Goal: Information Seeking & Learning: Learn about a topic

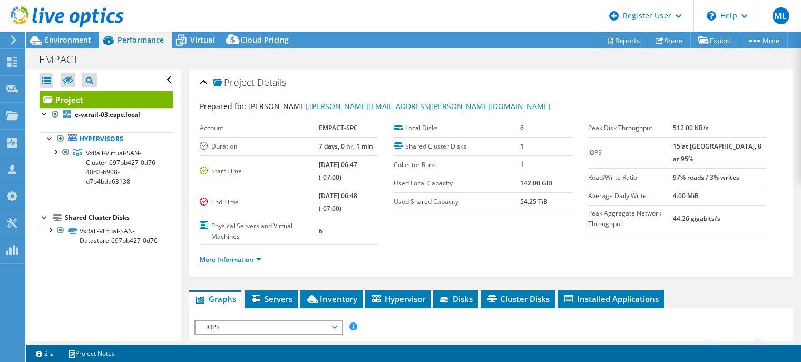
select select "USD"
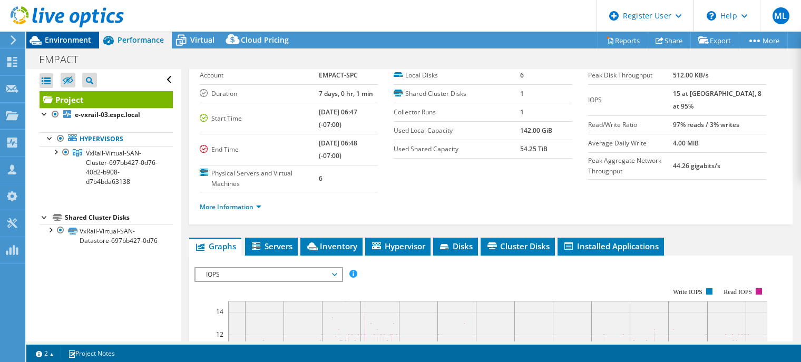
click at [72, 42] on span "Environment" at bounding box center [68, 40] width 46 height 10
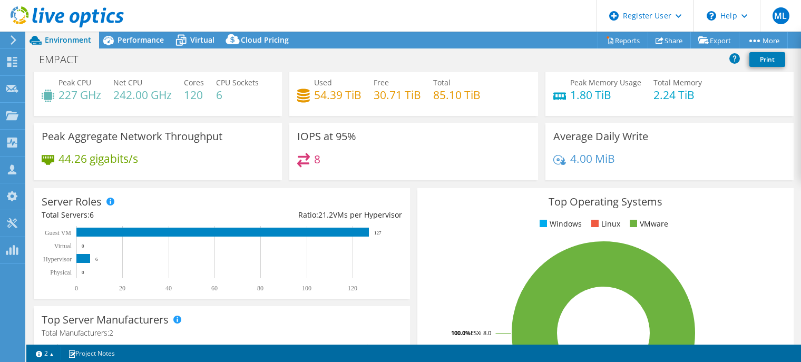
scroll to position [0, 0]
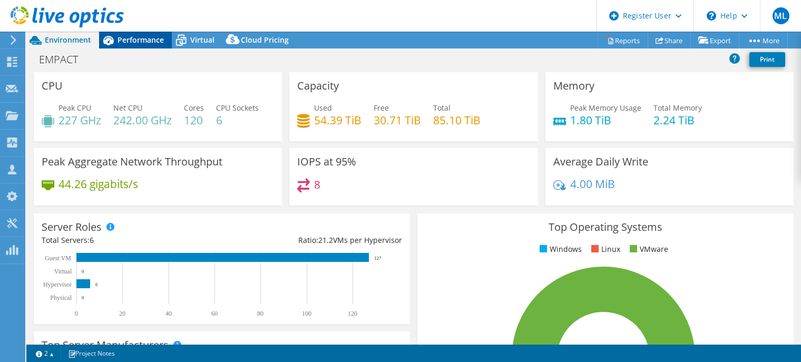
click at [143, 42] on span "Performance" at bounding box center [141, 40] width 46 height 10
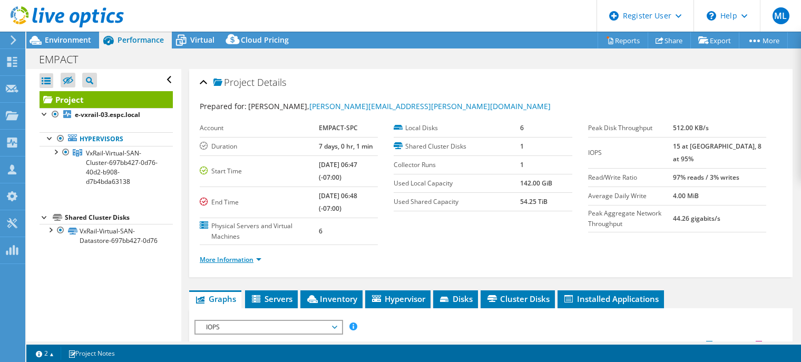
click at [254, 258] on link "More Information" at bounding box center [231, 259] width 62 height 9
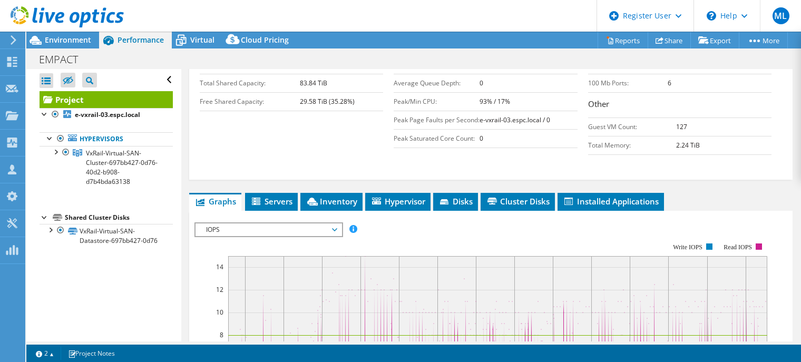
scroll to position [316, 0]
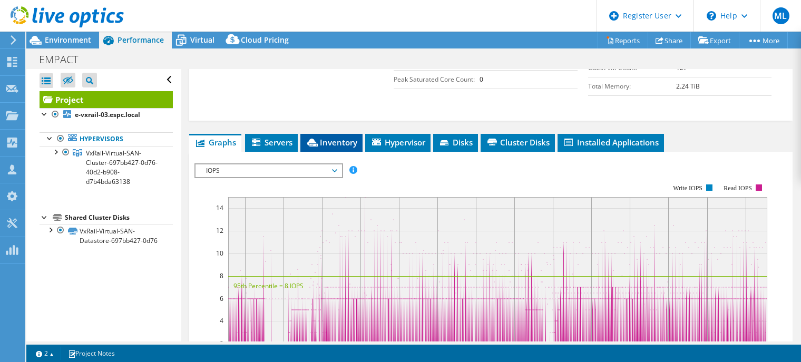
click at [339, 148] on span "Inventory" at bounding box center [332, 142] width 52 height 11
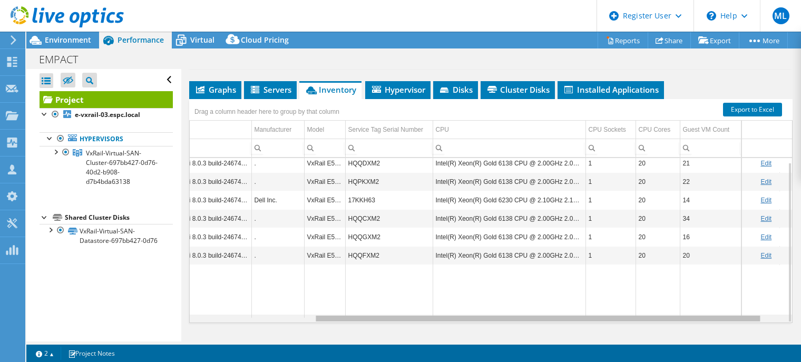
scroll to position [0, 0]
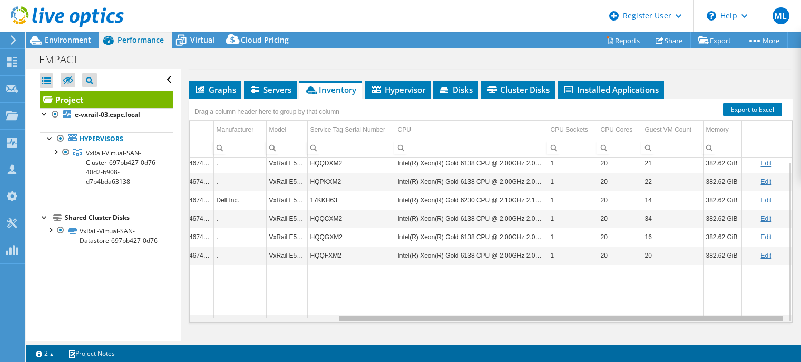
drag, startPoint x: 543, startPoint y: 339, endPoint x: 731, endPoint y: 336, distance: 187.7
click at [713, 338] on body "ML Dell User Mike Lucas Mike.Lucas@dell.com Dell My Profile Log Out \n Help Exp…" at bounding box center [400, 181] width 801 height 362
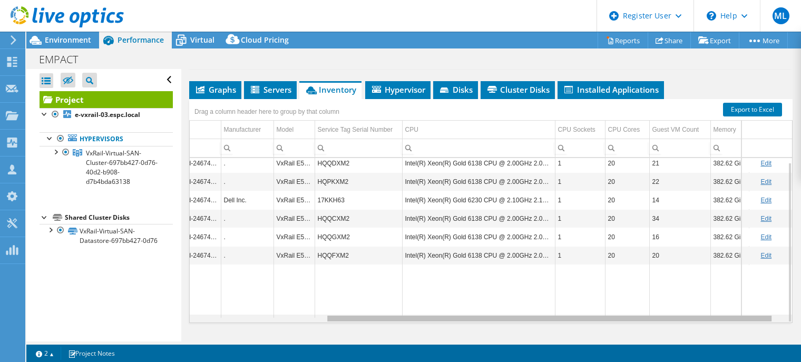
scroll to position [0, 180]
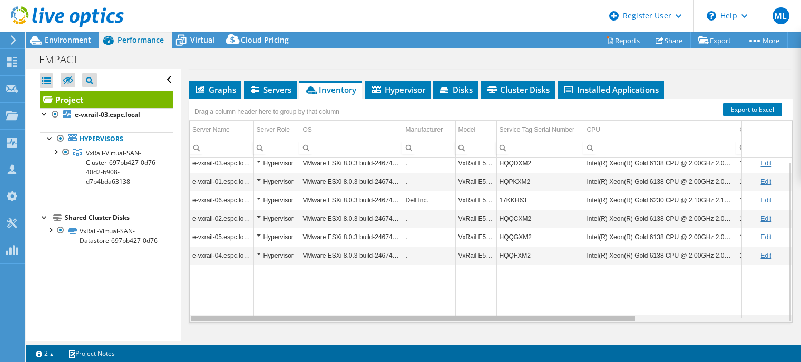
drag, startPoint x: 409, startPoint y: 337, endPoint x: 332, endPoint y: 333, distance: 77.1
click at [332, 333] on body "ML Dell User Mike Lucas Mike.Lucas@dell.com Dell My Profile Log Out \n Help Exp…" at bounding box center [400, 181] width 801 height 362
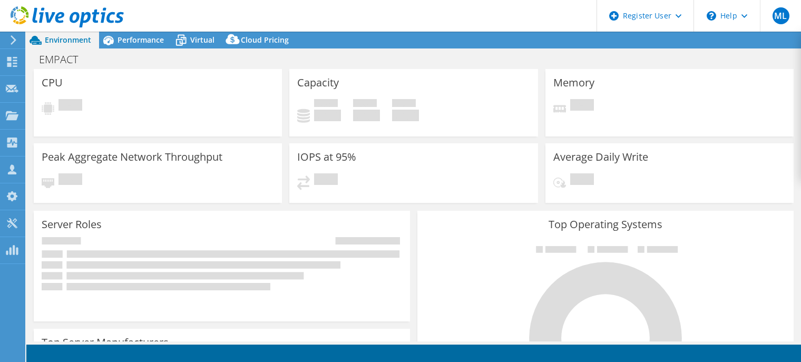
select select "USD"
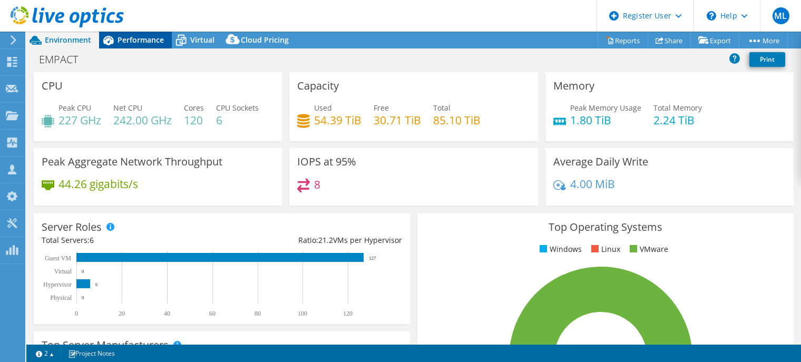
click at [128, 45] on div "Performance" at bounding box center [135, 40] width 73 height 17
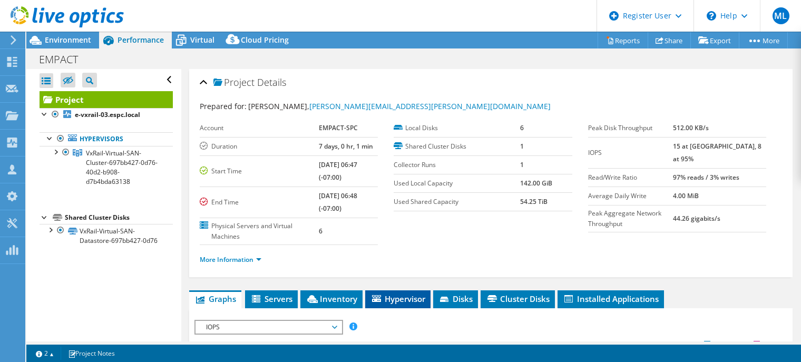
click at [391, 300] on span "Hypervisor" at bounding box center [398, 299] width 55 height 11
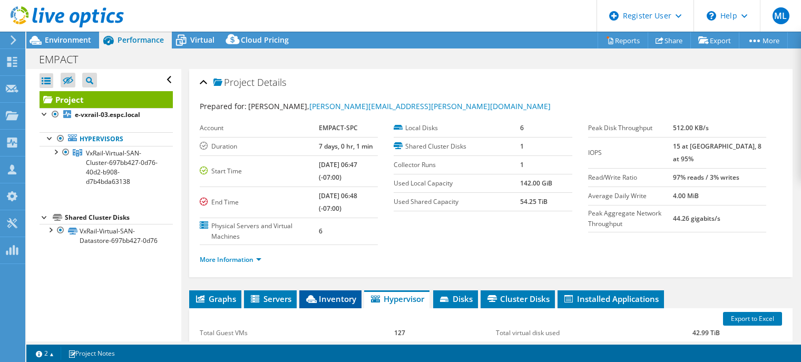
click at [335, 298] on span "Inventory" at bounding box center [331, 299] width 52 height 11
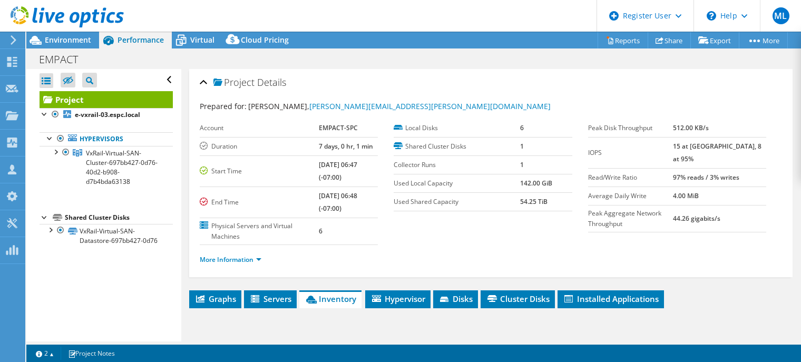
scroll to position [211, 0]
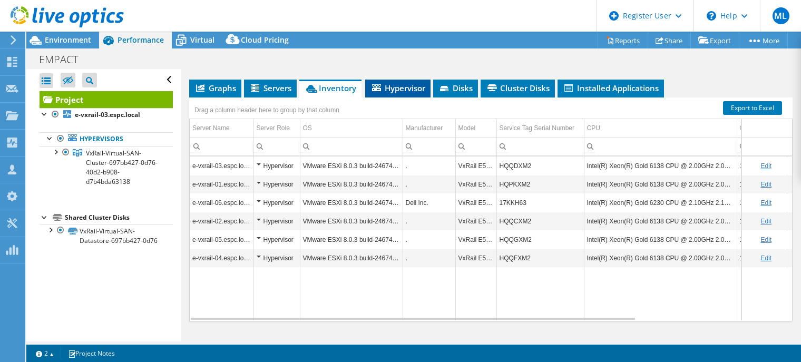
click at [396, 95] on li "Hypervisor" at bounding box center [397, 89] width 65 height 18
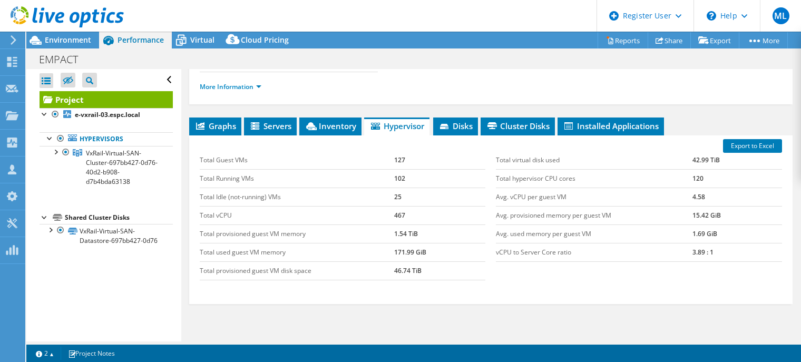
scroll to position [105, 0]
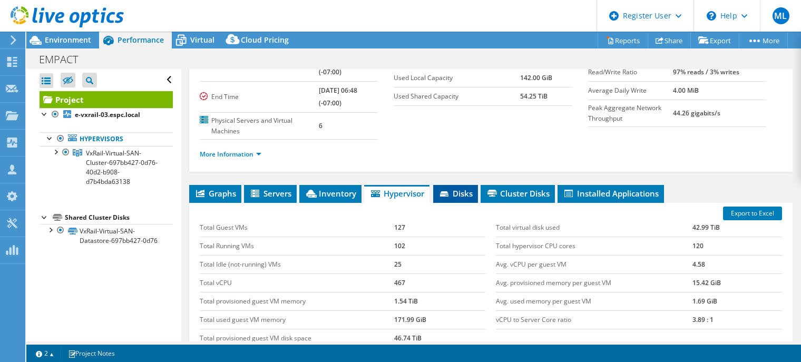
click at [464, 190] on span "Disks" at bounding box center [456, 193] width 34 height 11
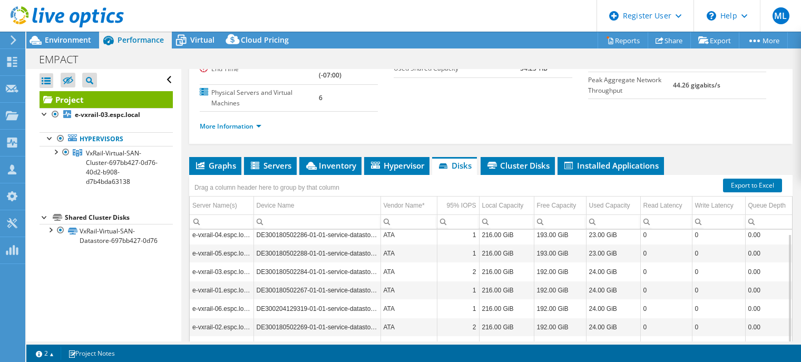
scroll to position [158, 0]
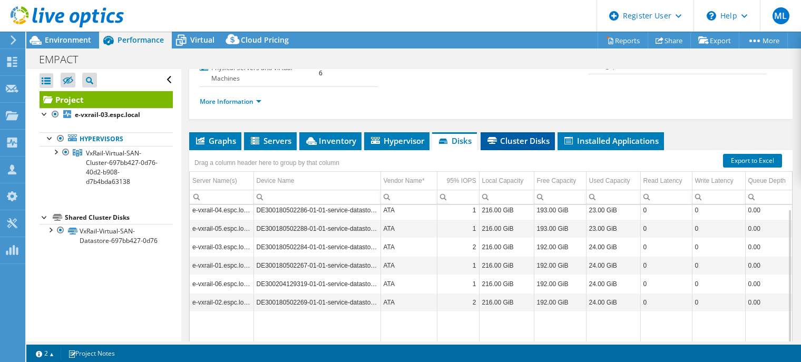
click at [520, 139] on span "Cluster Disks" at bounding box center [518, 140] width 64 height 11
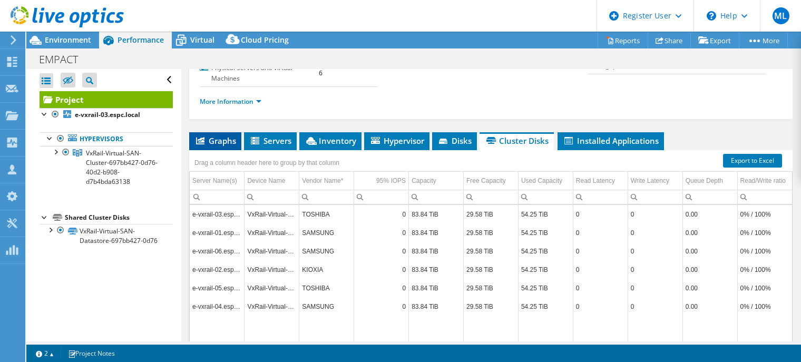
click at [213, 141] on span "Graphs" at bounding box center [215, 140] width 42 height 11
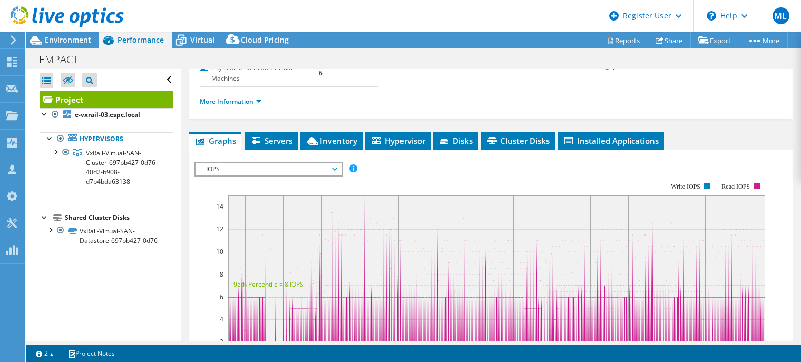
click at [272, 170] on span "IOPS" at bounding box center [268, 169] width 135 height 13
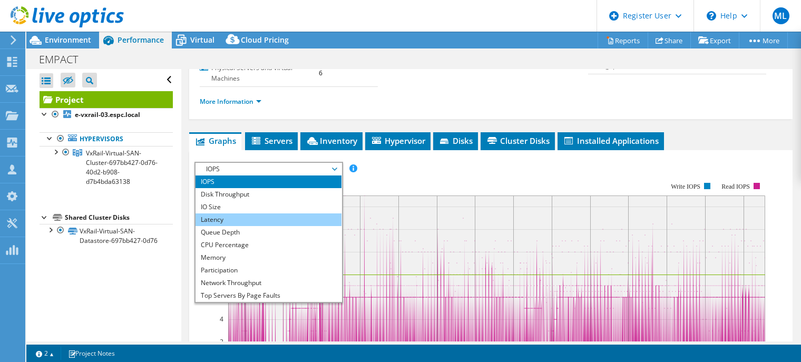
click at [242, 220] on li "Latency" at bounding box center [269, 219] width 146 height 13
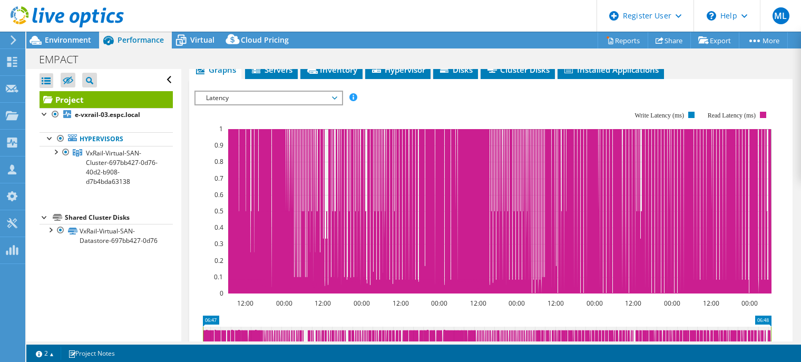
scroll to position [211, 0]
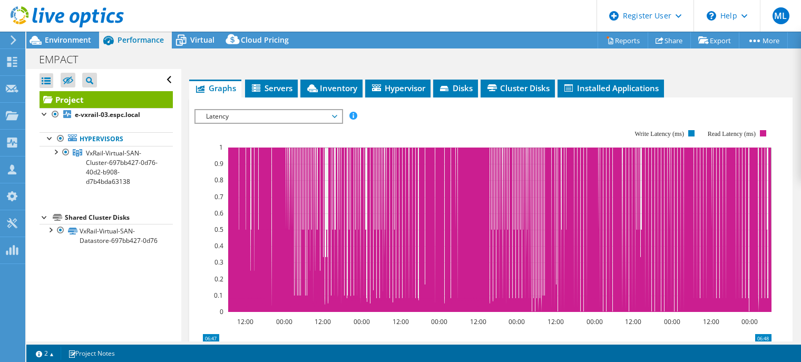
click at [269, 113] on span "Latency" at bounding box center [268, 116] width 135 height 13
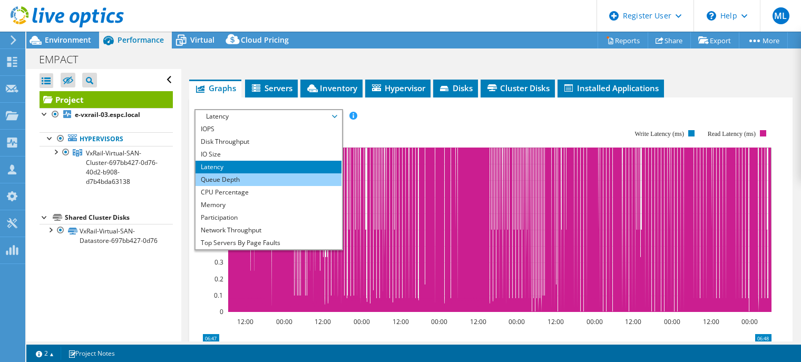
click at [237, 181] on li "Queue Depth" at bounding box center [269, 179] width 146 height 13
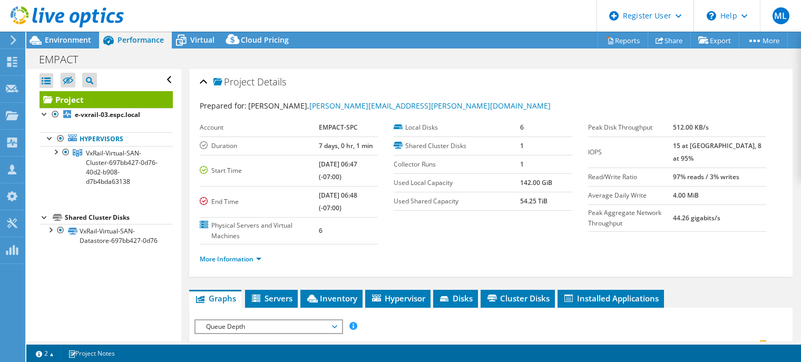
scroll to position [0, 0]
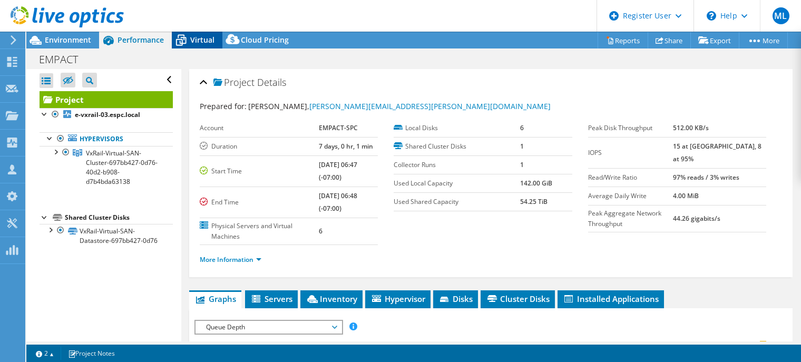
click at [201, 43] on span "Virtual" at bounding box center [202, 40] width 24 height 10
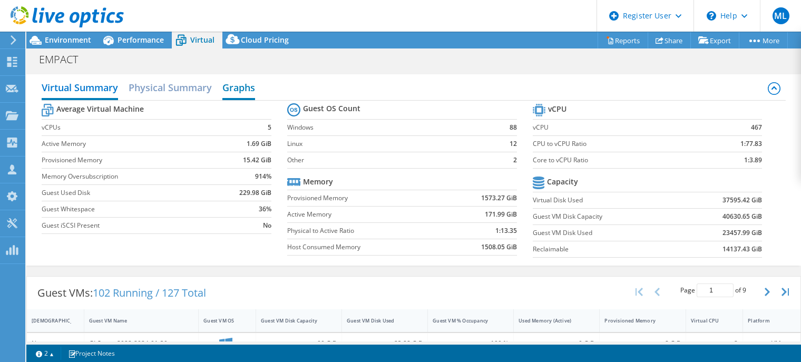
click at [236, 85] on h2 "Graphs" at bounding box center [238, 88] width 33 height 23
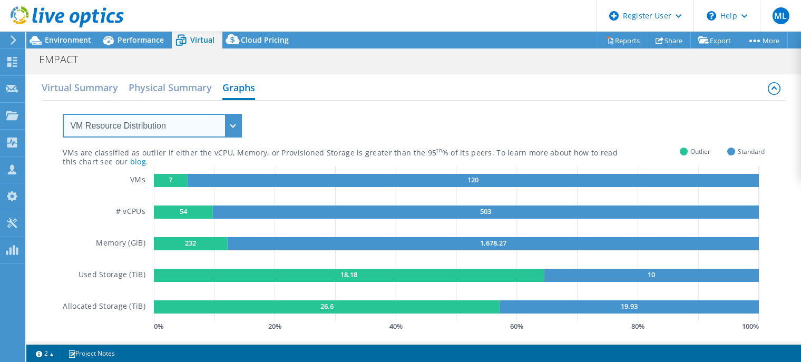
click at [169, 128] on select "VM Resource Distribution Provisioning Contrast Over Provisioning" at bounding box center [152, 126] width 179 height 24
select select "Over Provisioning"
click at [63, 114] on select "VM Resource Distribution Provisioning Contrast Over Provisioning" at bounding box center [152, 126] width 179 height 24
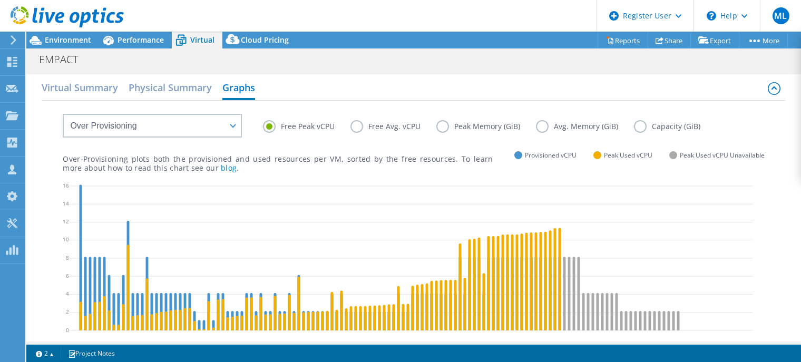
click at [356, 128] on label "Free Avg. vCPU" at bounding box center [393, 126] width 86 height 13
click at [0, 0] on input "Free Avg. vCPU" at bounding box center [0, 0] width 0 height 0
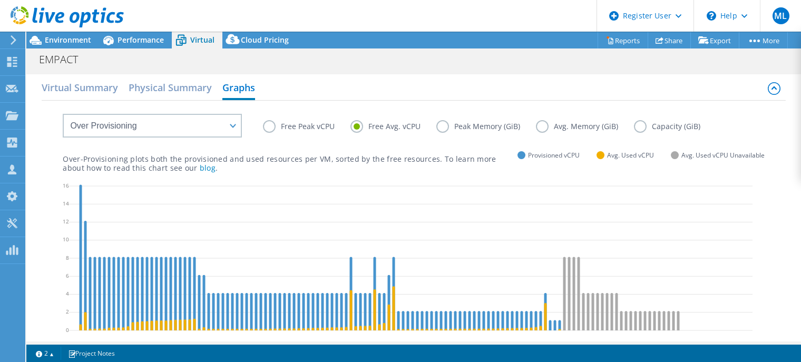
click at [267, 124] on label "Free Peak vCPU" at bounding box center [306, 126] width 87 height 13
click at [0, 0] on input "Free Peak vCPU" at bounding box center [0, 0] width 0 height 0
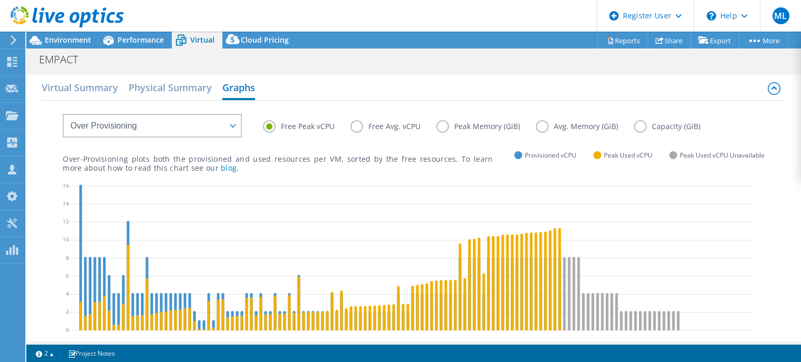
click at [356, 126] on label "Free Avg. vCPU" at bounding box center [393, 126] width 86 height 13
click at [0, 0] on input "Free Avg. vCPU" at bounding box center [0, 0] width 0 height 0
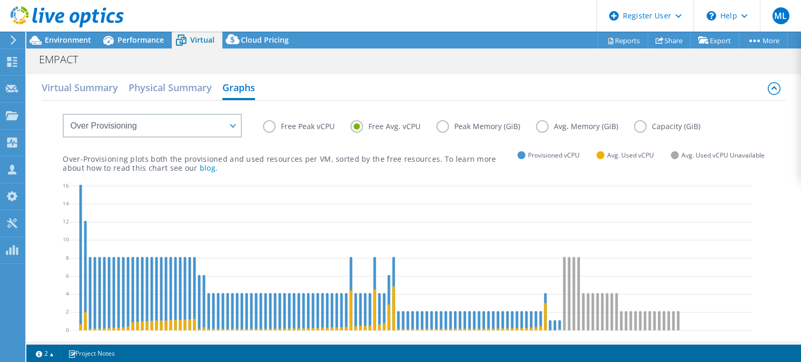
click at [267, 126] on label "Free Peak vCPU" at bounding box center [306, 126] width 87 height 13
click at [0, 0] on input "Free Peak vCPU" at bounding box center [0, 0] width 0 height 0
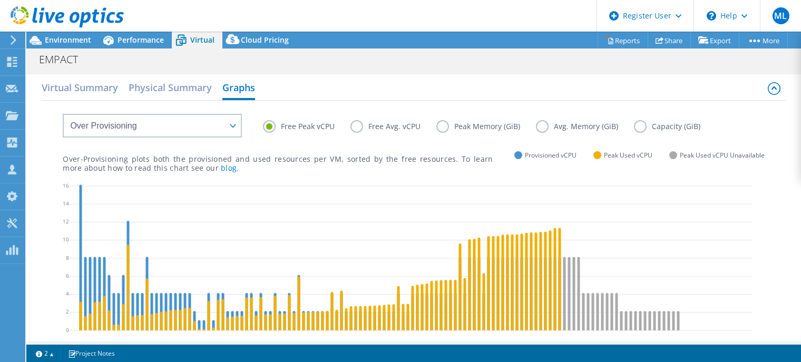
click at [443, 129] on label "Peak Memory (GiB)" at bounding box center [486, 126] width 100 height 13
click at [0, 0] on input "Peak Memory (GiB)" at bounding box center [0, 0] width 0 height 0
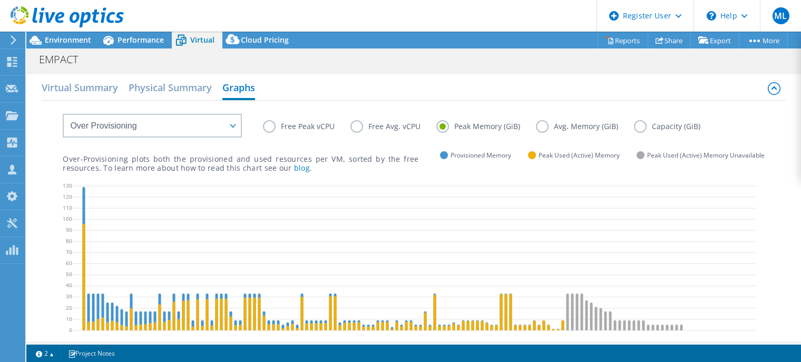
click at [544, 124] on label "Avg. Memory (GiB)" at bounding box center [585, 126] width 98 height 13
click at [0, 0] on input "Avg. Memory (GiB)" at bounding box center [0, 0] width 0 height 0
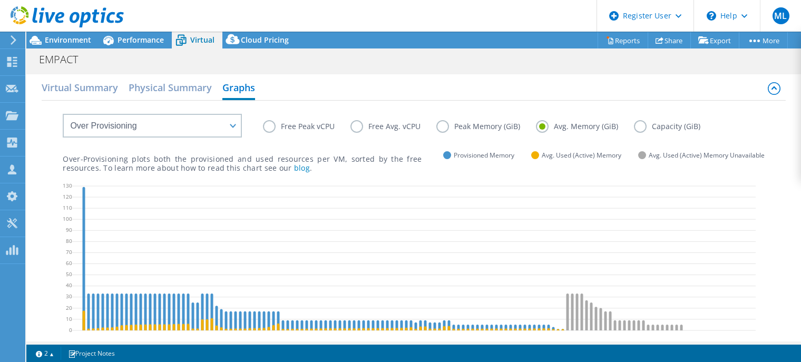
click at [441, 125] on label "Peak Memory (GiB)" at bounding box center [486, 126] width 100 height 13
click at [0, 0] on input "Peak Memory (GiB)" at bounding box center [0, 0] width 0 height 0
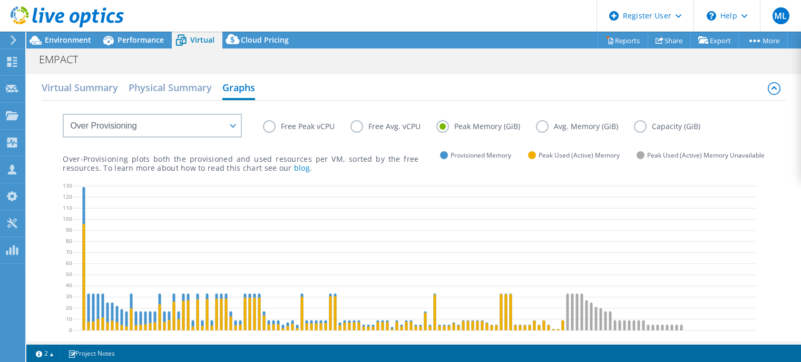
click at [636, 123] on label "Capacity (GiB)" at bounding box center [675, 126] width 82 height 13
click at [0, 0] on input "Capacity (GiB)" at bounding box center [0, 0] width 0 height 0
